Goal: Consume media (video, audio): Consume media (video, audio)

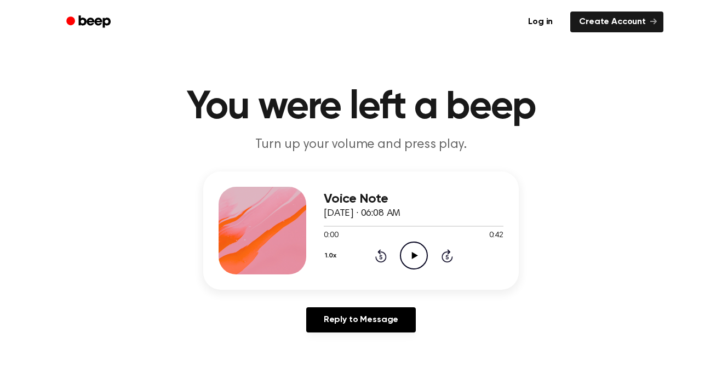
click at [447, 257] on icon at bounding box center [447, 257] width 3 height 4
click at [413, 254] on icon at bounding box center [415, 255] width 6 height 7
click at [429, 255] on div "1.0x Rewind 5 seconds Pause Audio Skip 5 seconds" at bounding box center [414, 256] width 180 height 28
click at [415, 265] on icon "Pause Audio" at bounding box center [414, 256] width 28 height 28
click at [408, 251] on icon "Play Audio" at bounding box center [414, 256] width 28 height 28
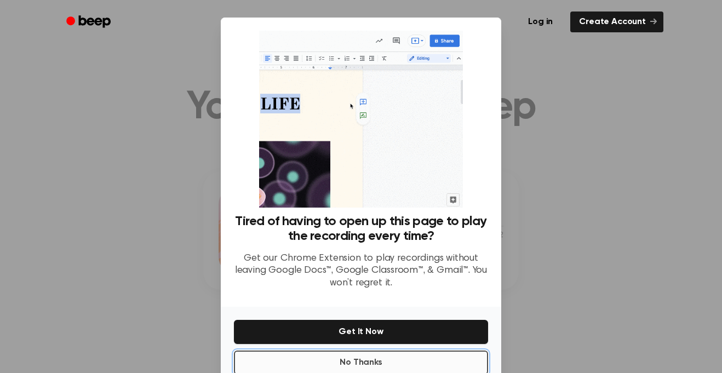
click at [368, 369] on button "No Thanks" at bounding box center [361, 363] width 254 height 24
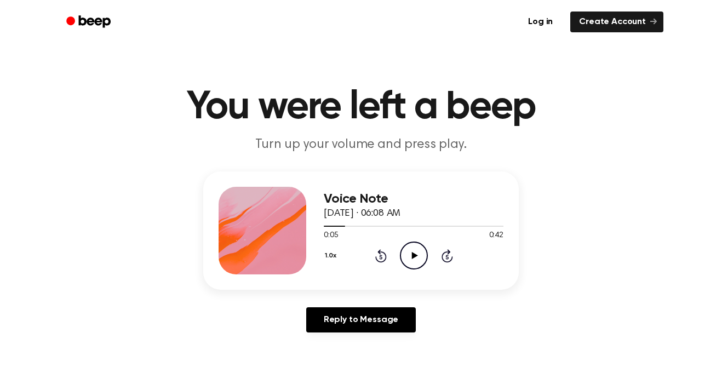
click at [414, 257] on icon at bounding box center [415, 255] width 6 height 7
click at [378, 255] on icon "Rewind 5 seconds" at bounding box center [381, 256] width 12 height 14
click at [551, 31] on link "Log in" at bounding box center [540, 21] width 47 height 25
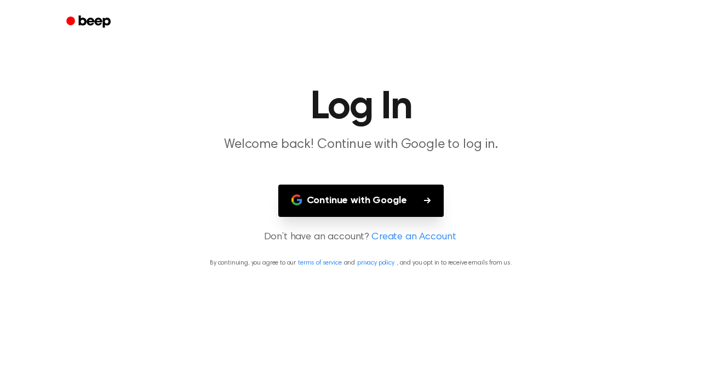
click at [327, 190] on button "Continue with Google" at bounding box center [361, 201] width 166 height 32
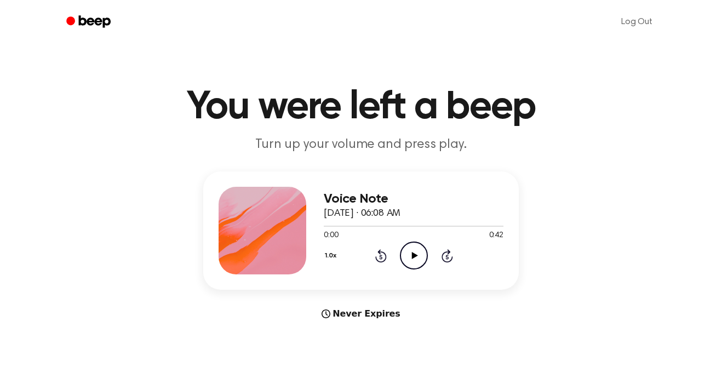
click at [419, 263] on icon "Play Audio" at bounding box center [414, 256] width 28 height 28
click at [418, 263] on icon "Pause Audio" at bounding box center [414, 256] width 28 height 28
